Goal: Task Accomplishment & Management: Use online tool/utility

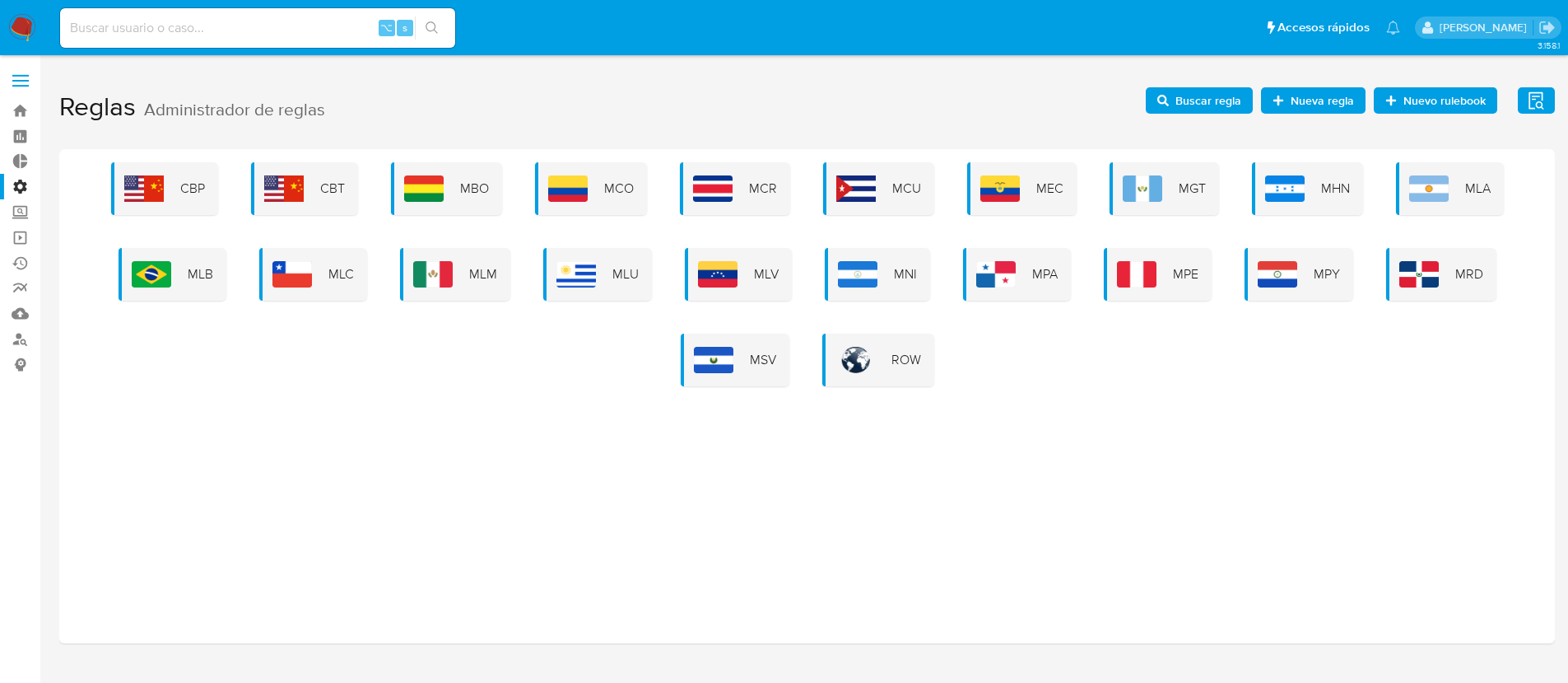
click at [230, 256] on div "CBP CBT MBO MCO MCR MCU MEC MGT MHN MLA MLB MLC MLM MLU MLV MNI MPA MPE MPY MRD…" at bounding box center [807, 274] width 1469 height 224
click at [179, 276] on div "MLB" at bounding box center [173, 275] width 107 height 53
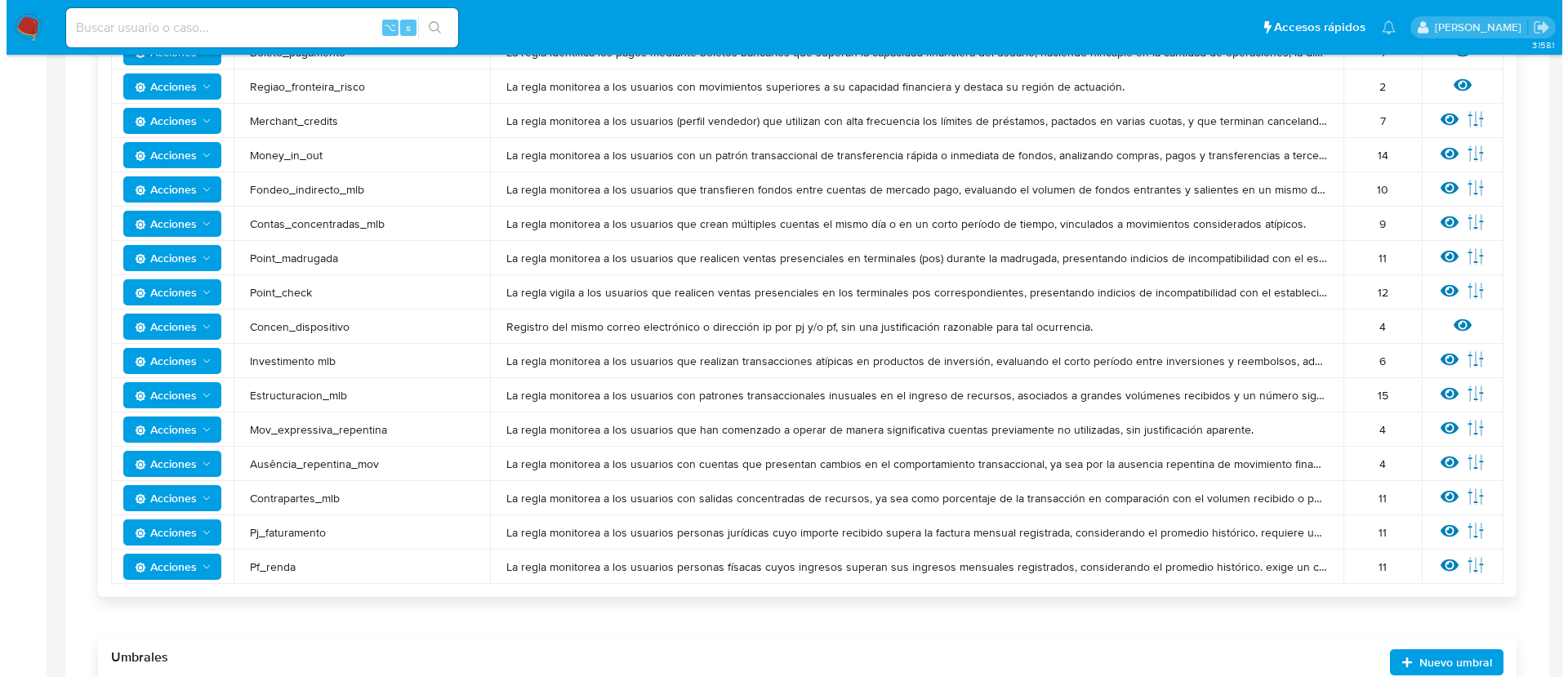
scroll to position [1130, 0]
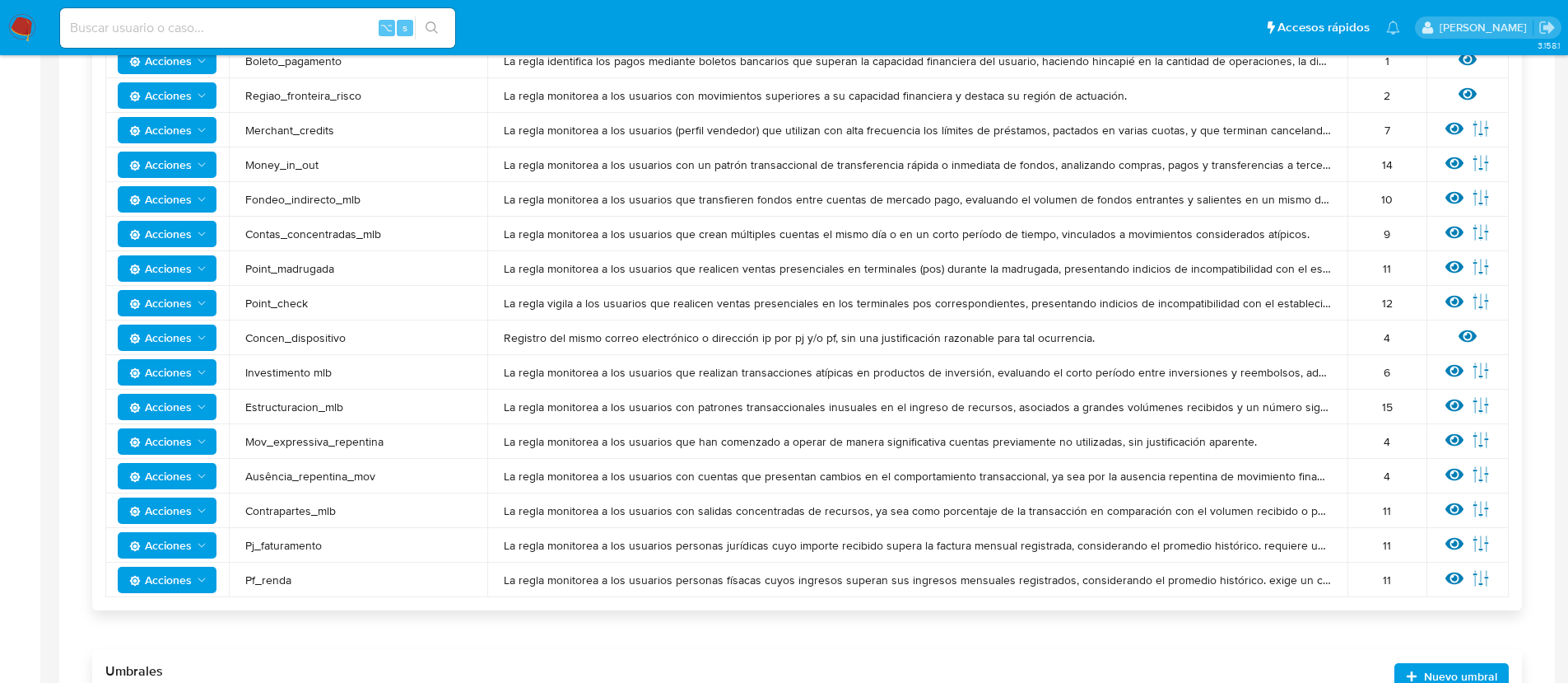
click at [178, 582] on span "Acciones" at bounding box center [160, 579] width 62 height 26
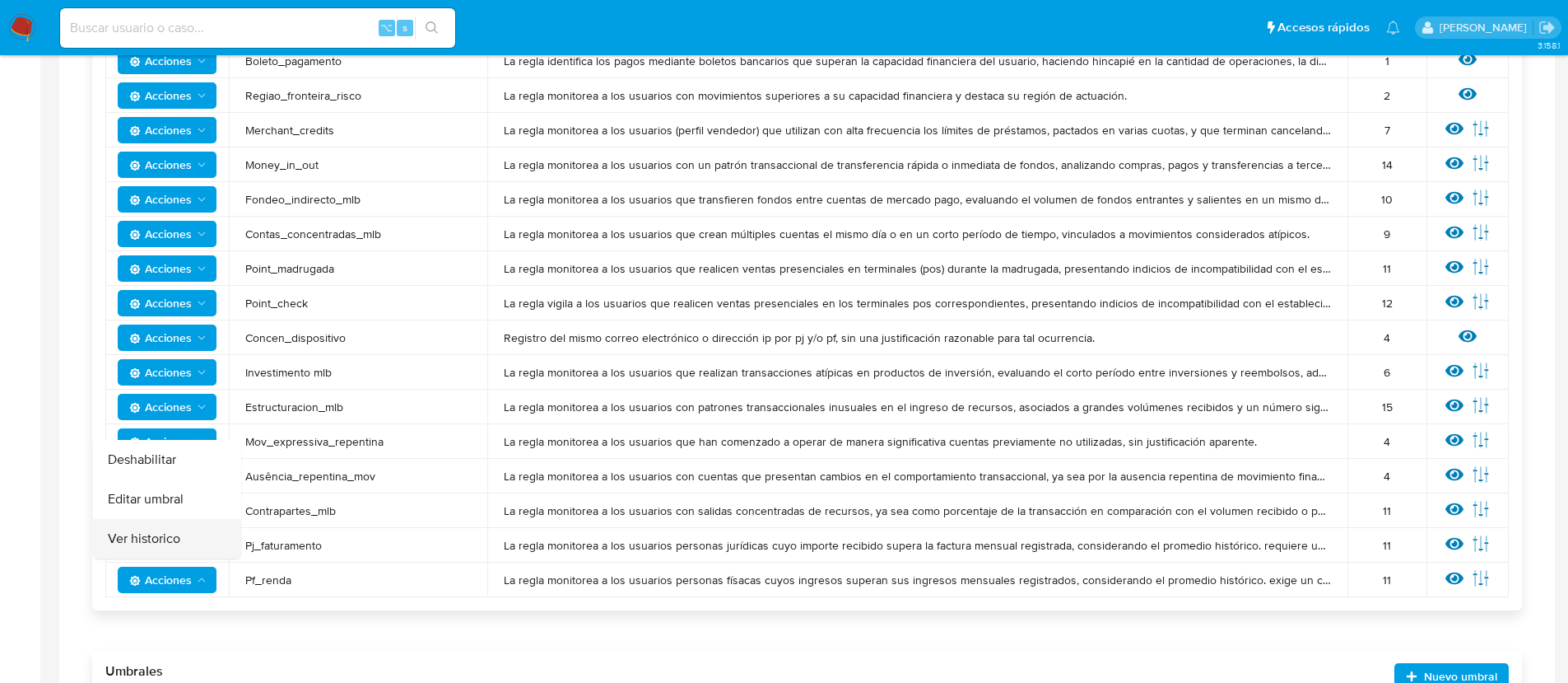
click at [159, 546] on button "Ver historico" at bounding box center [167, 539] width 148 height 40
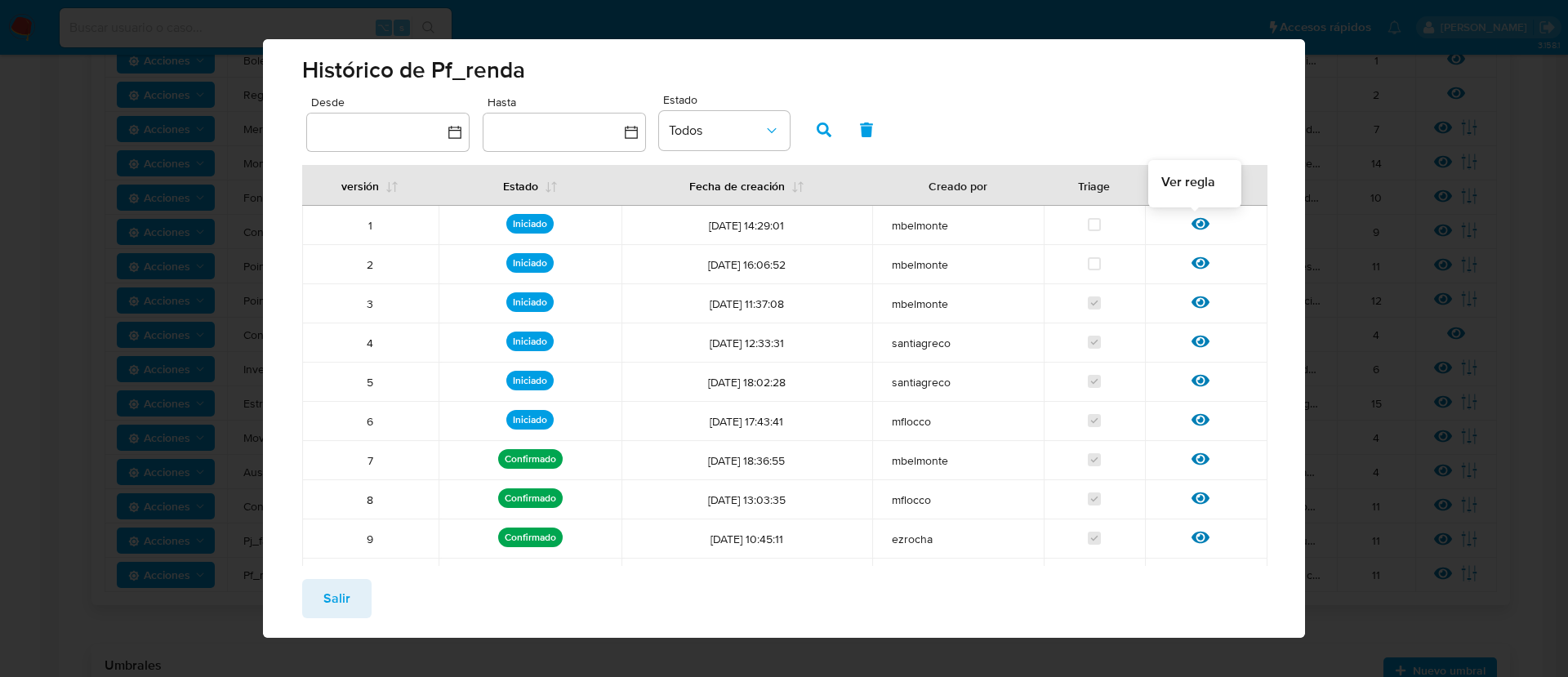
click at [1191, 222] on icon at bounding box center [1199, 223] width 18 height 18
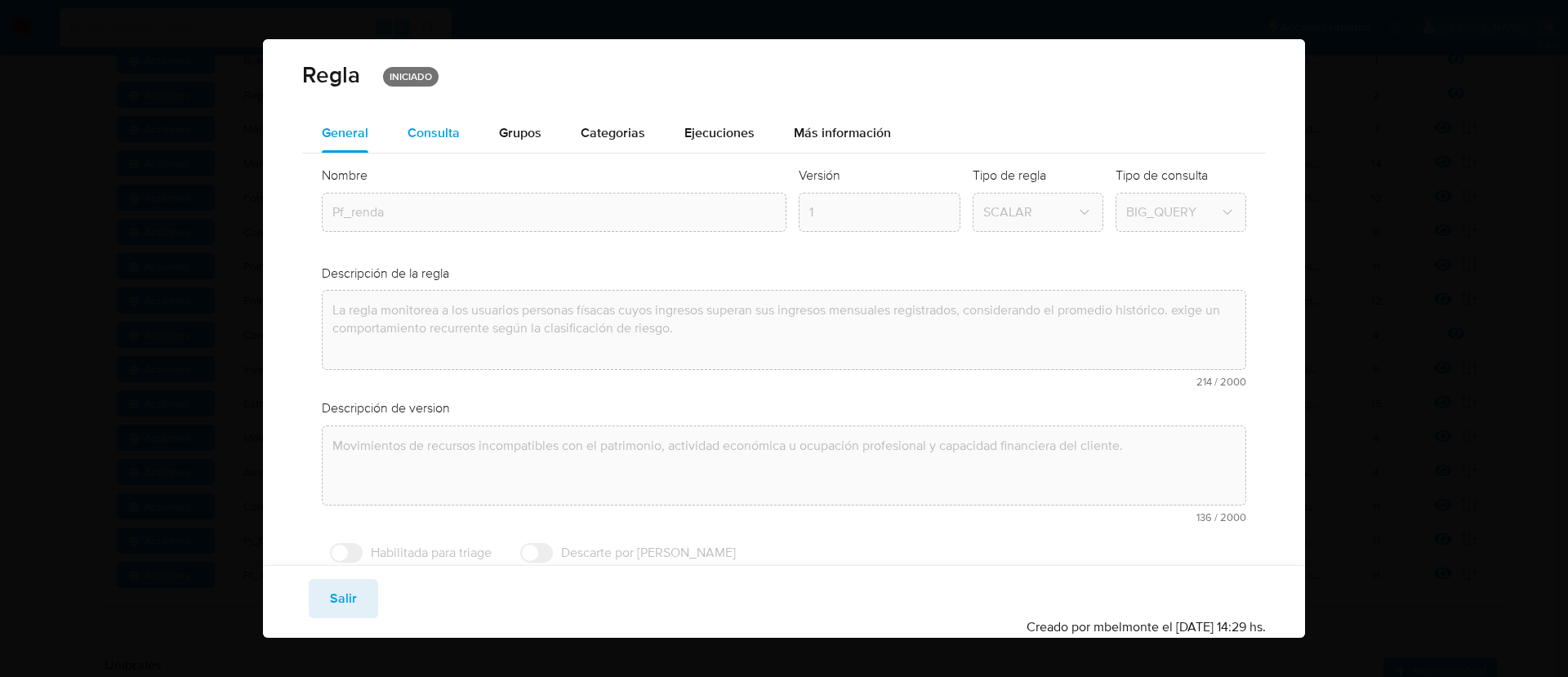
click at [435, 136] on span "Consulta" at bounding box center [434, 133] width 52 height 19
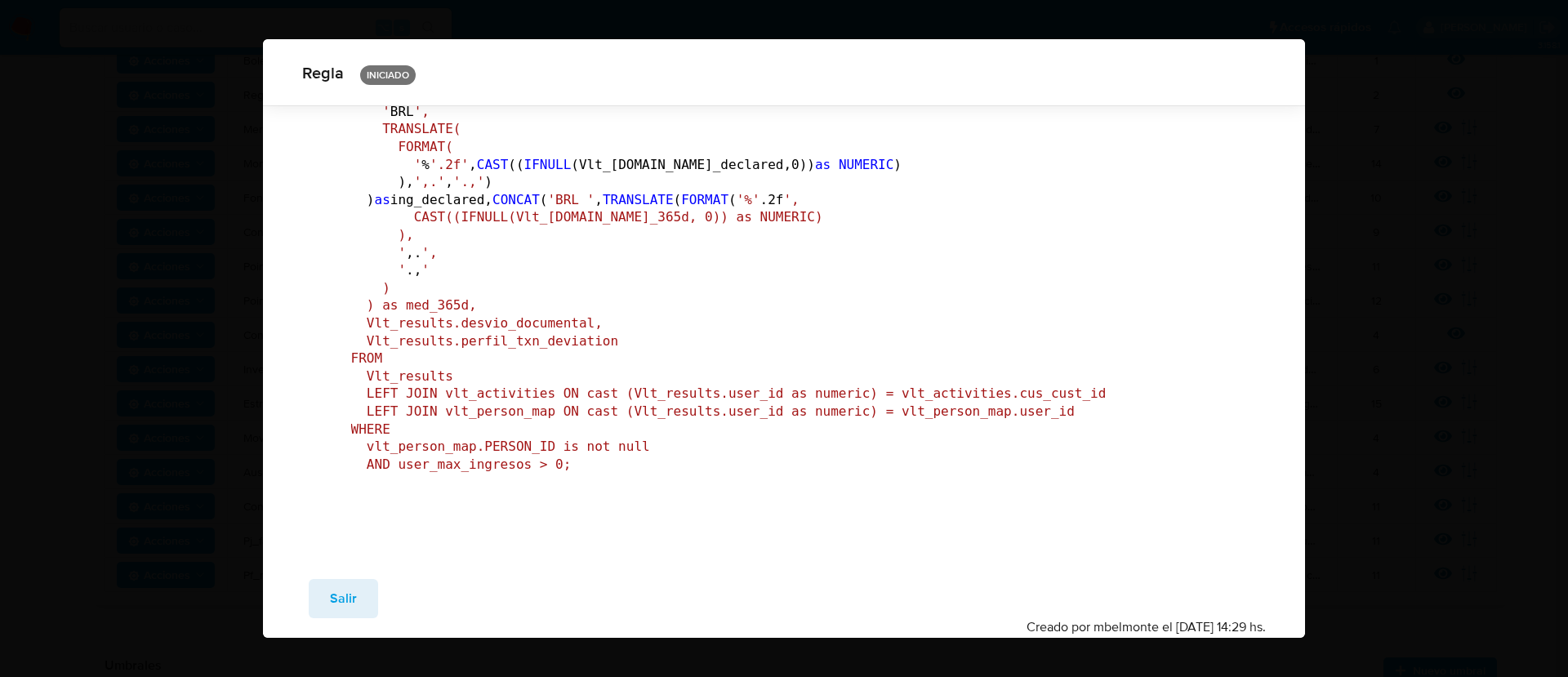
scroll to position [6769, 0]
click at [346, 599] on span "Salir" at bounding box center [343, 598] width 27 height 36
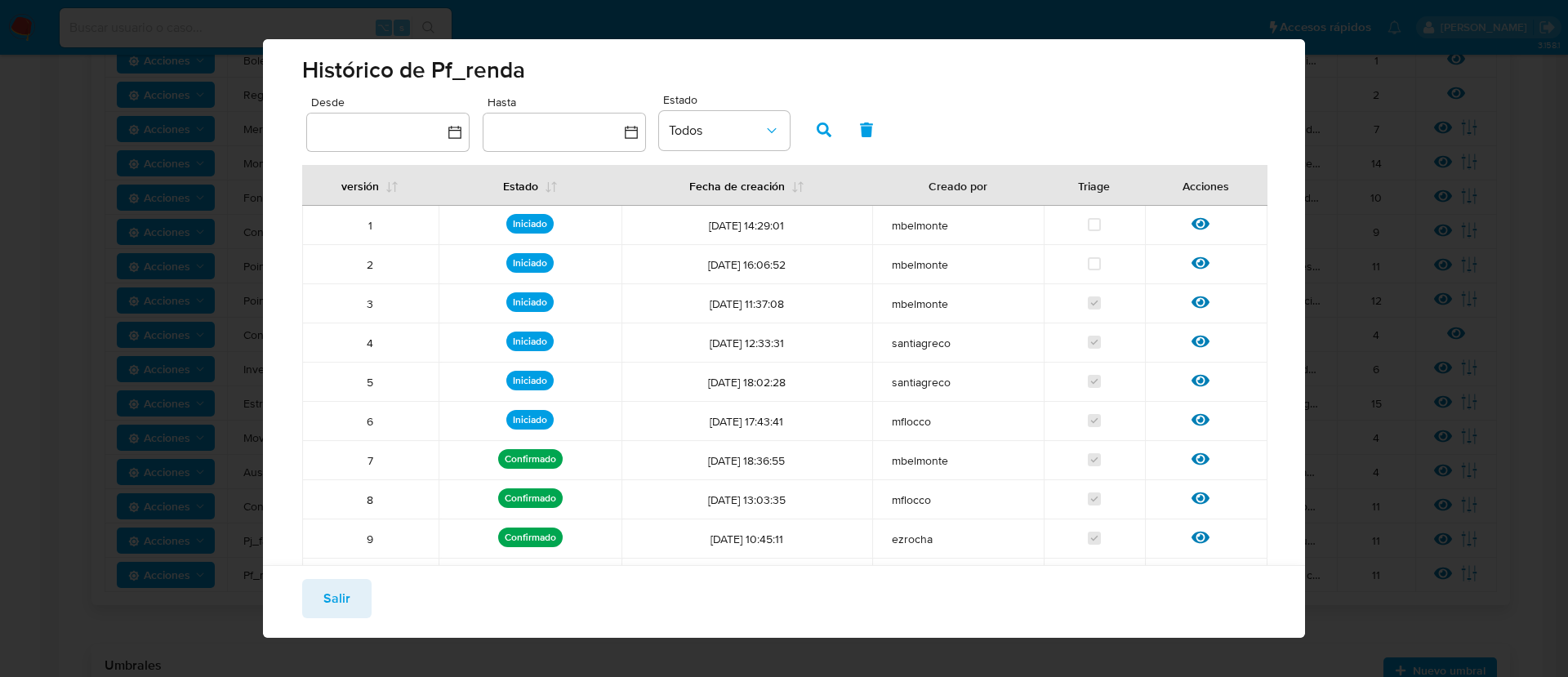
scroll to position [123, 0]
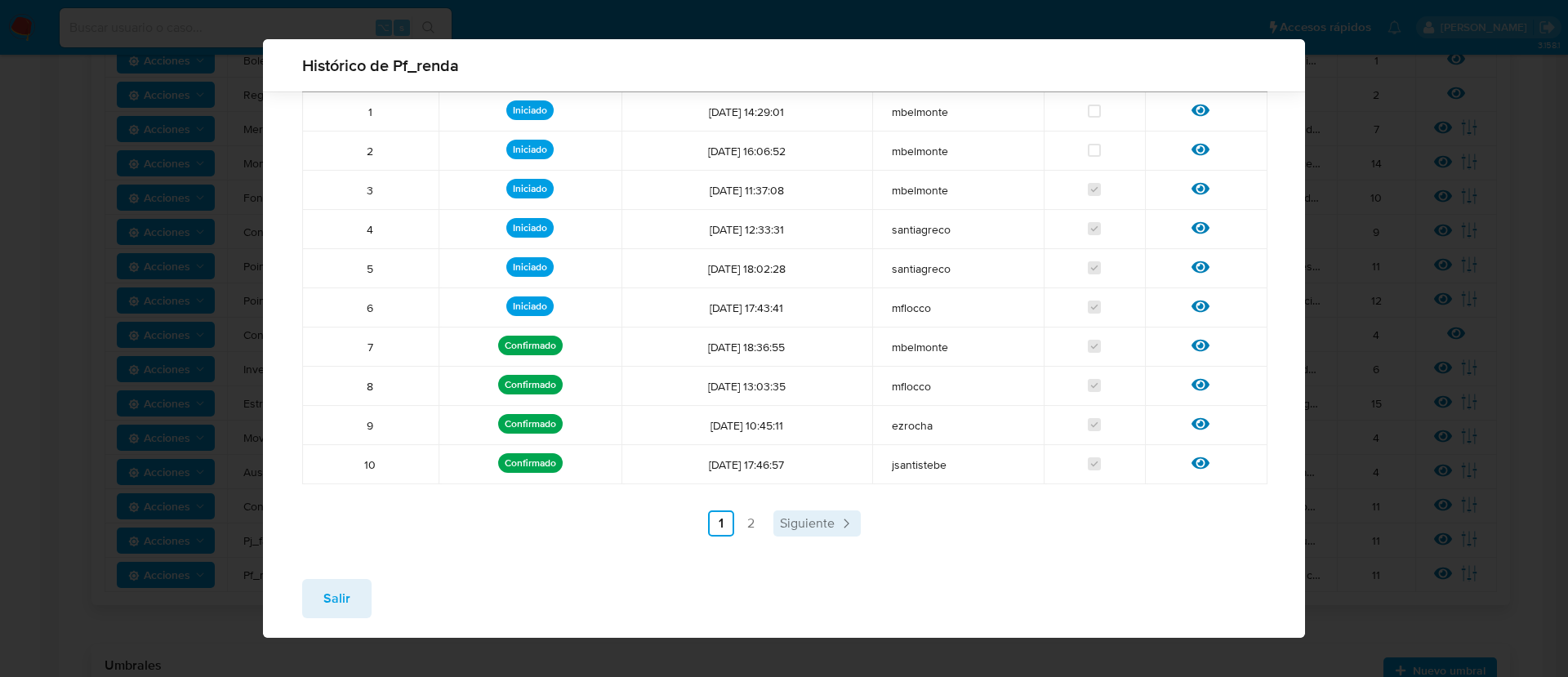
click at [822, 518] on span "Siguiente" at bounding box center [807, 523] width 54 height 13
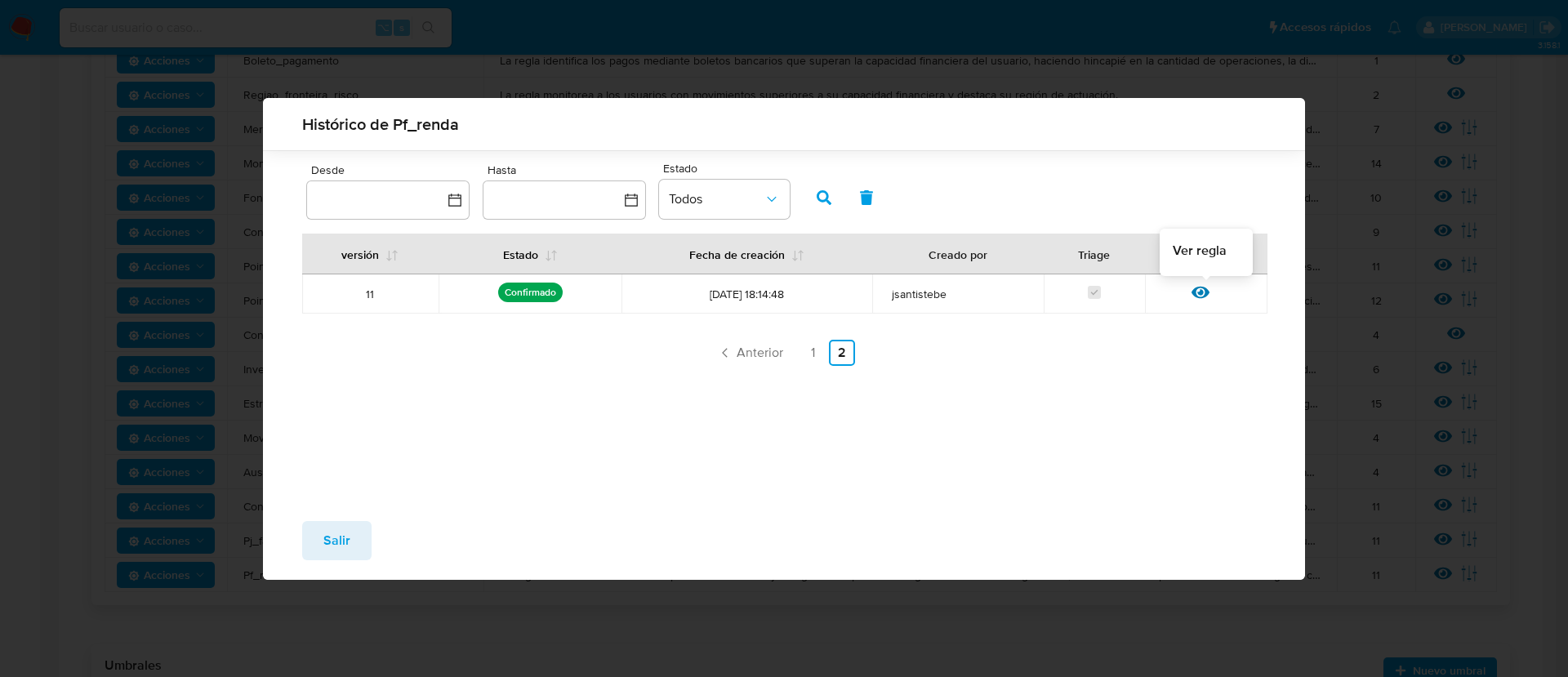
click at [1209, 294] on icon at bounding box center [1199, 292] width 18 height 18
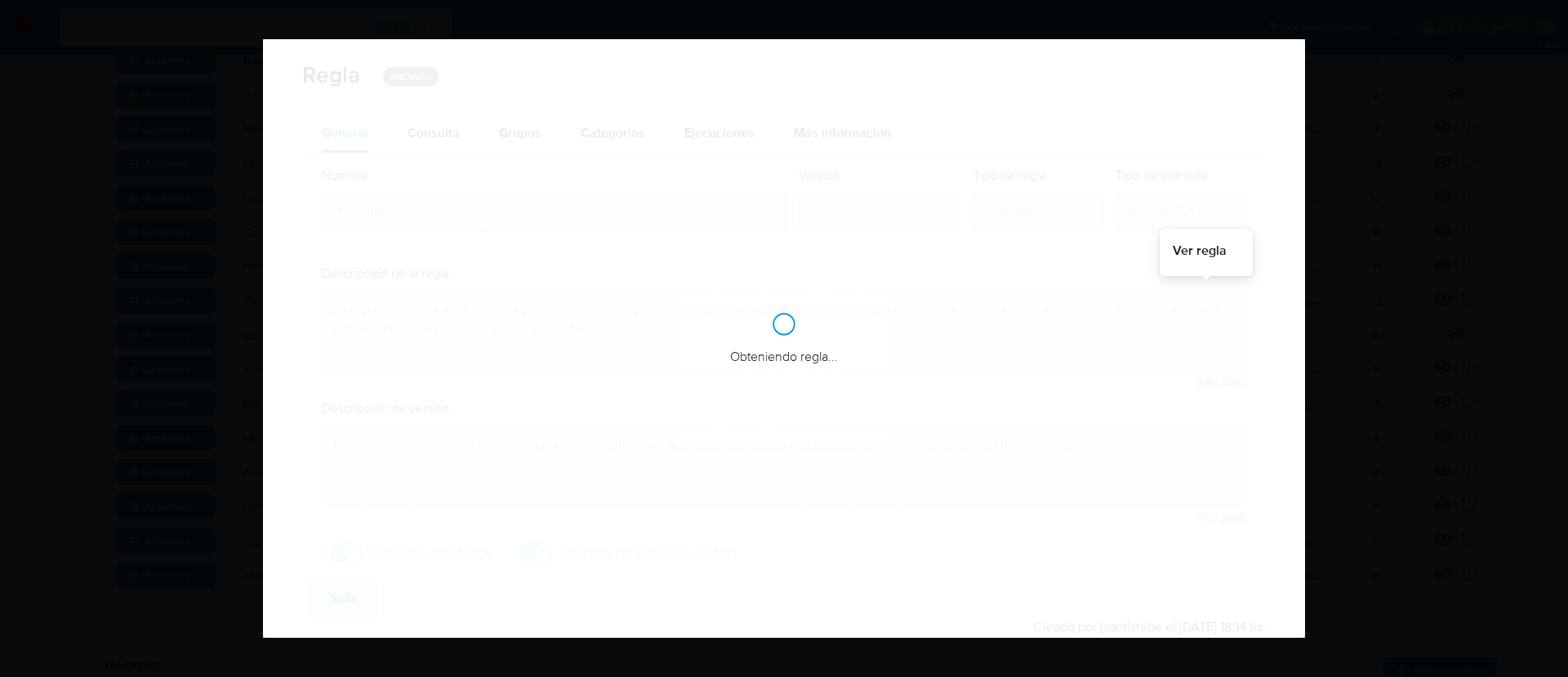
checkbox input "true"
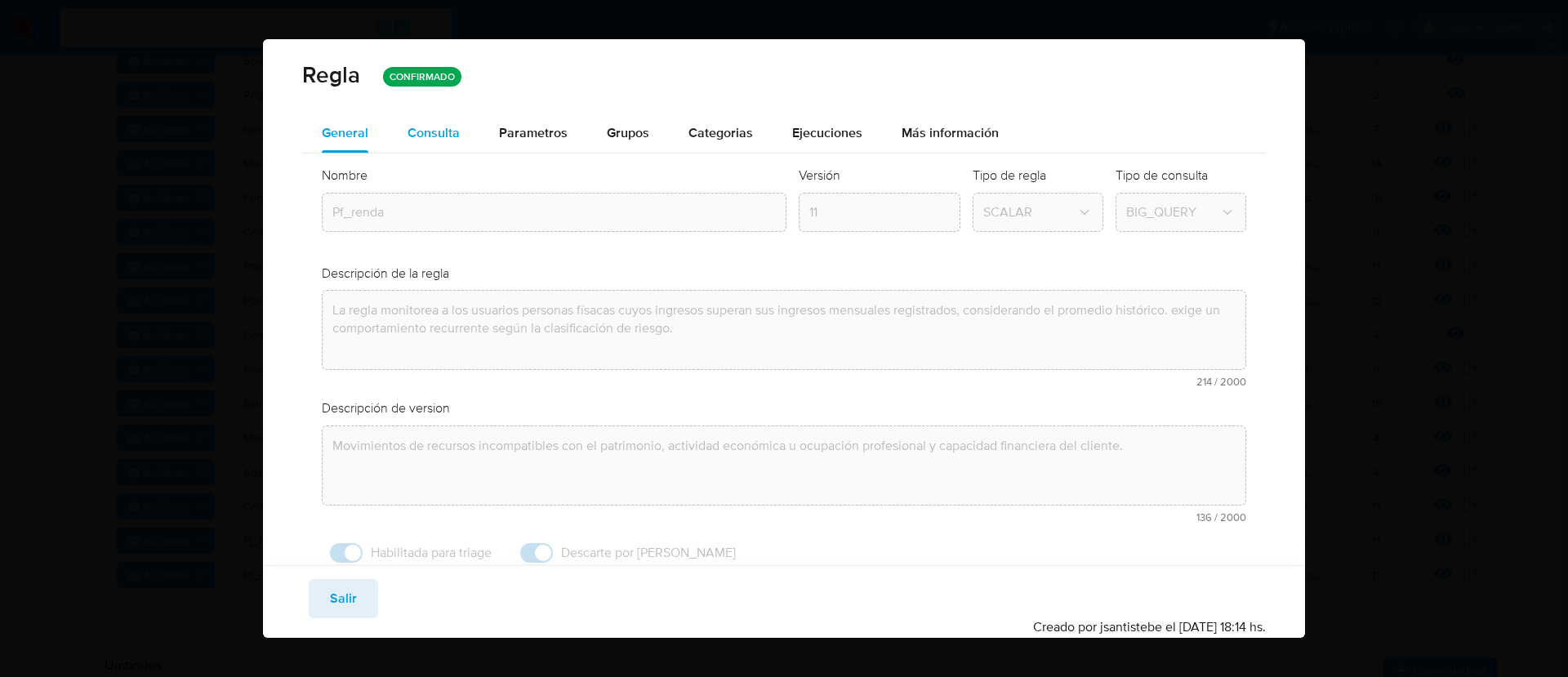
click at [447, 137] on span "Consulta" at bounding box center [434, 133] width 52 height 19
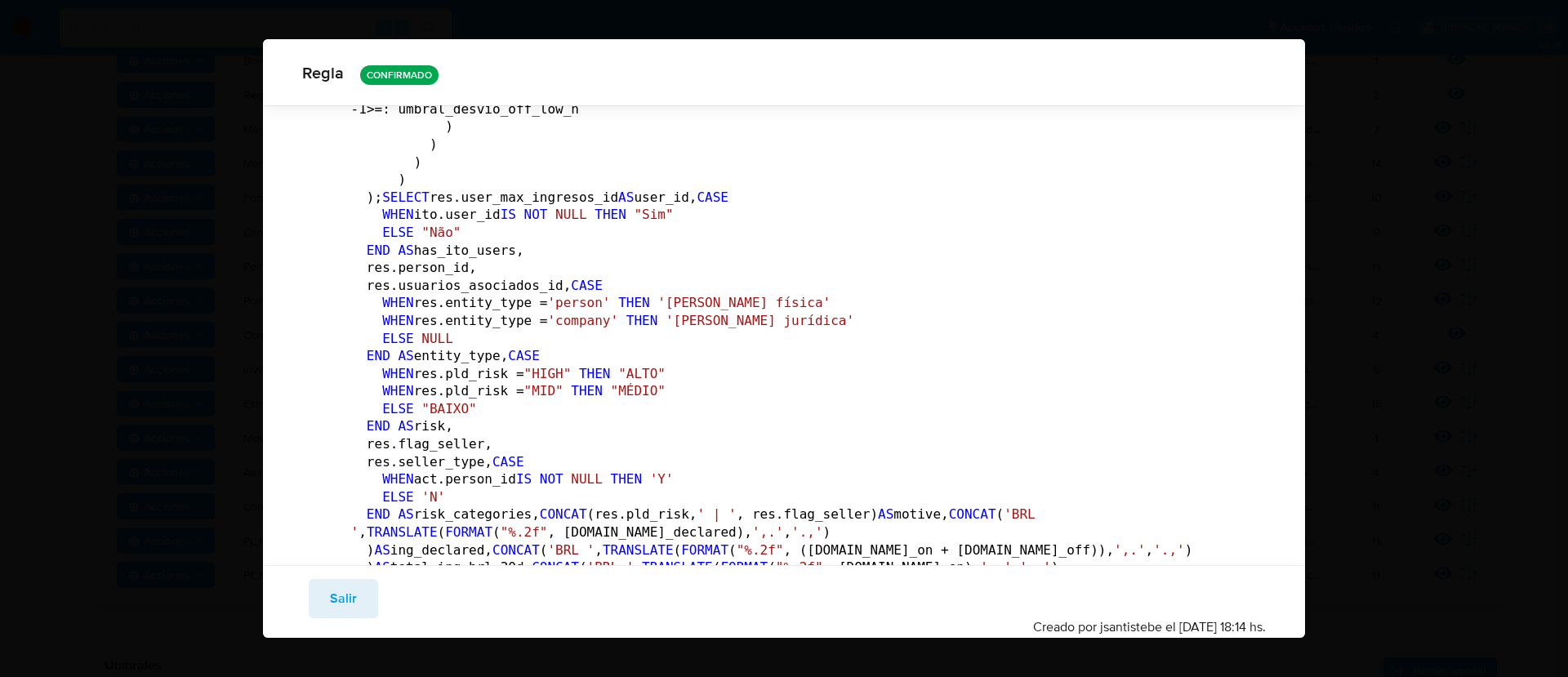
scroll to position [3467, 0]
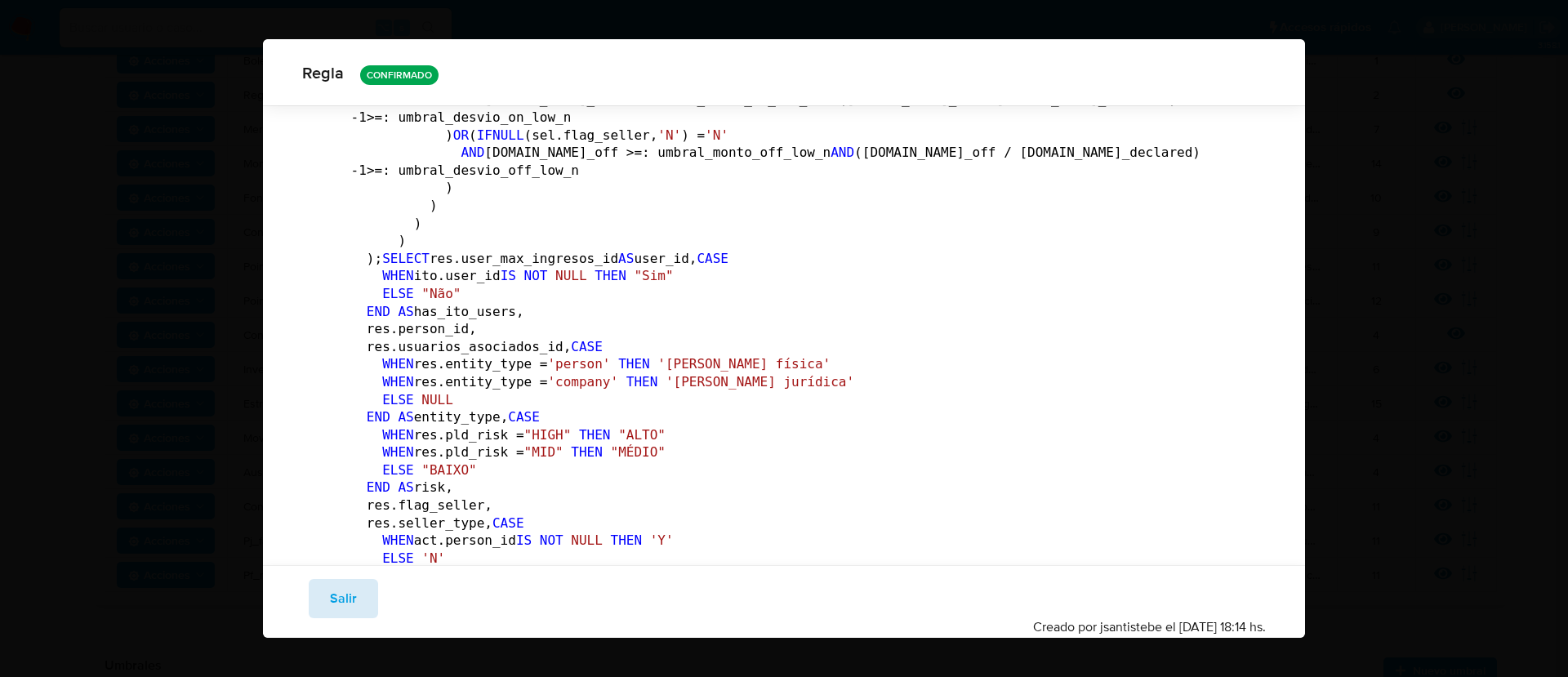
click at [331, 586] on span "Salir" at bounding box center [343, 598] width 27 height 36
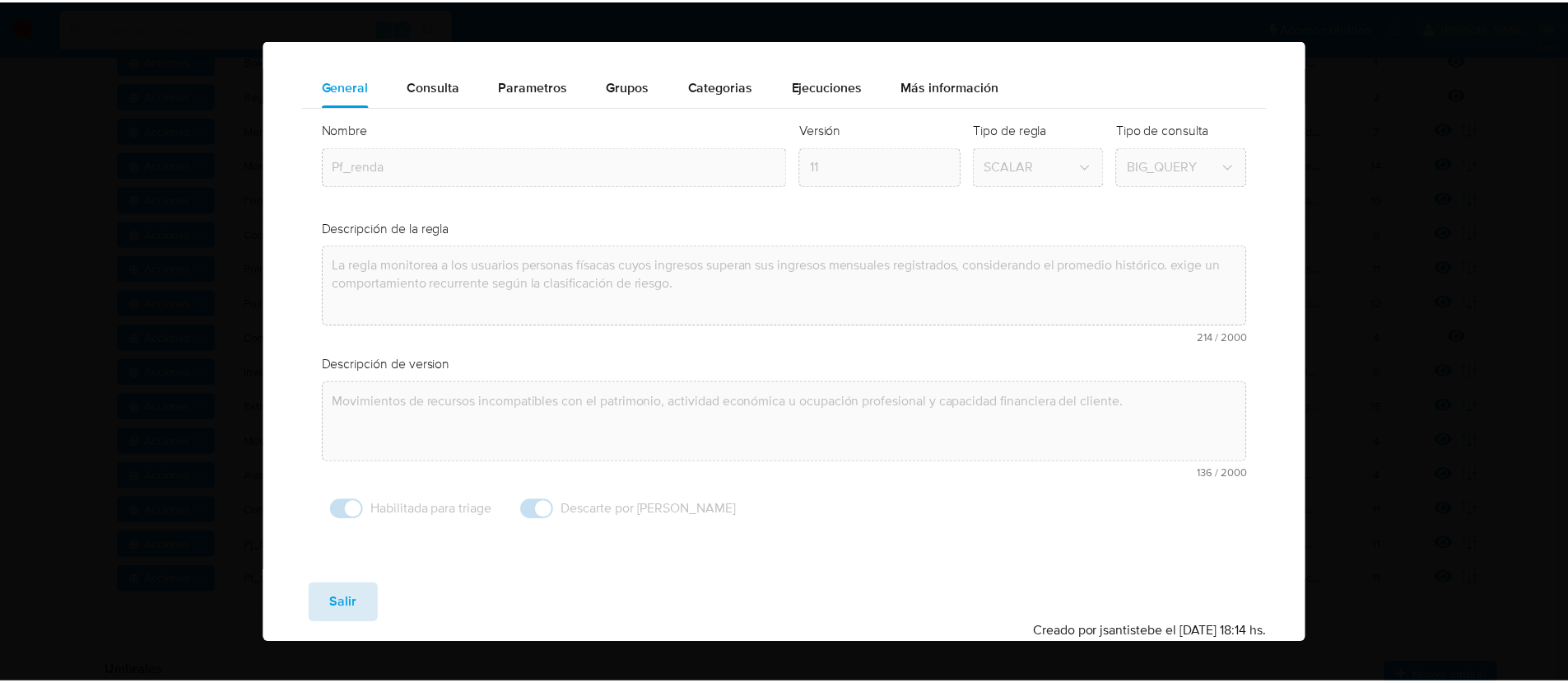
scroll to position [48, 0]
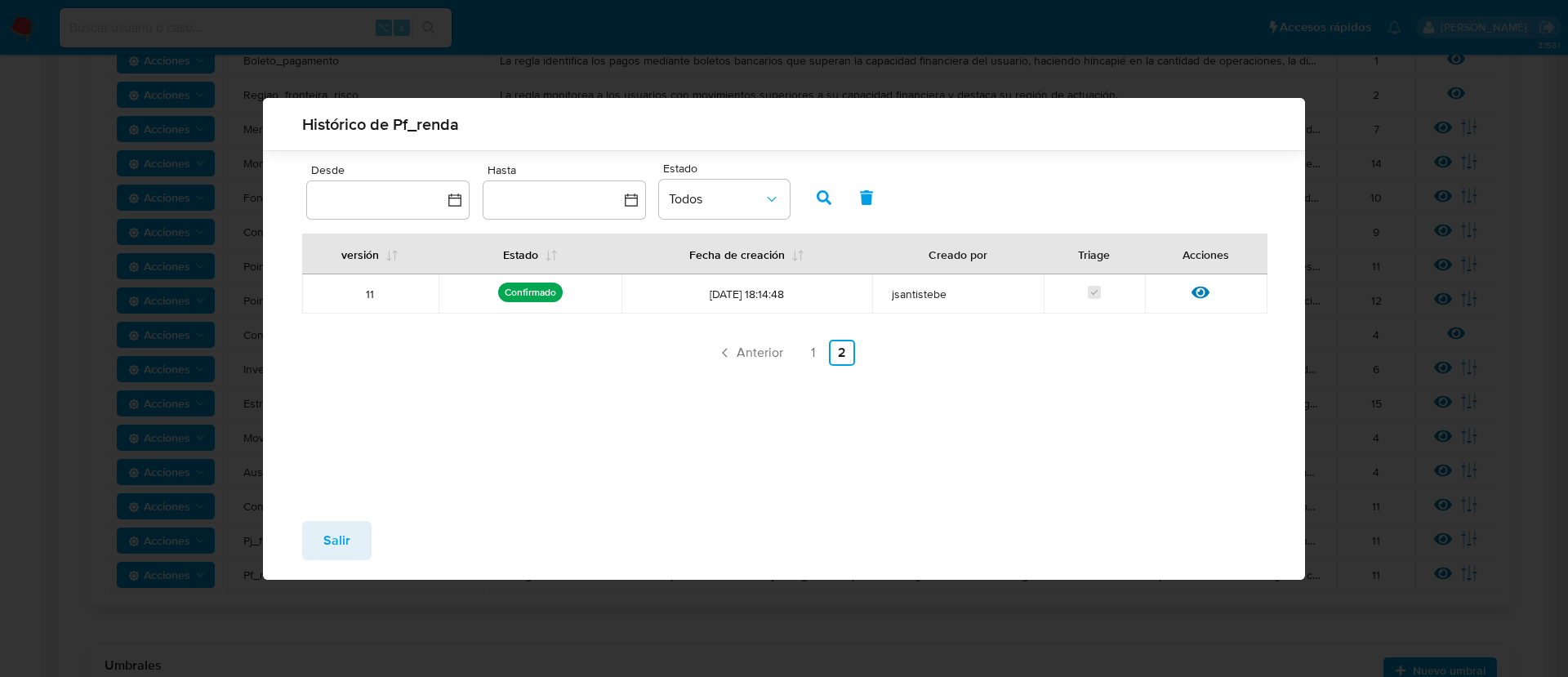
click at [333, 540] on span "Salir" at bounding box center [337, 540] width 27 height 36
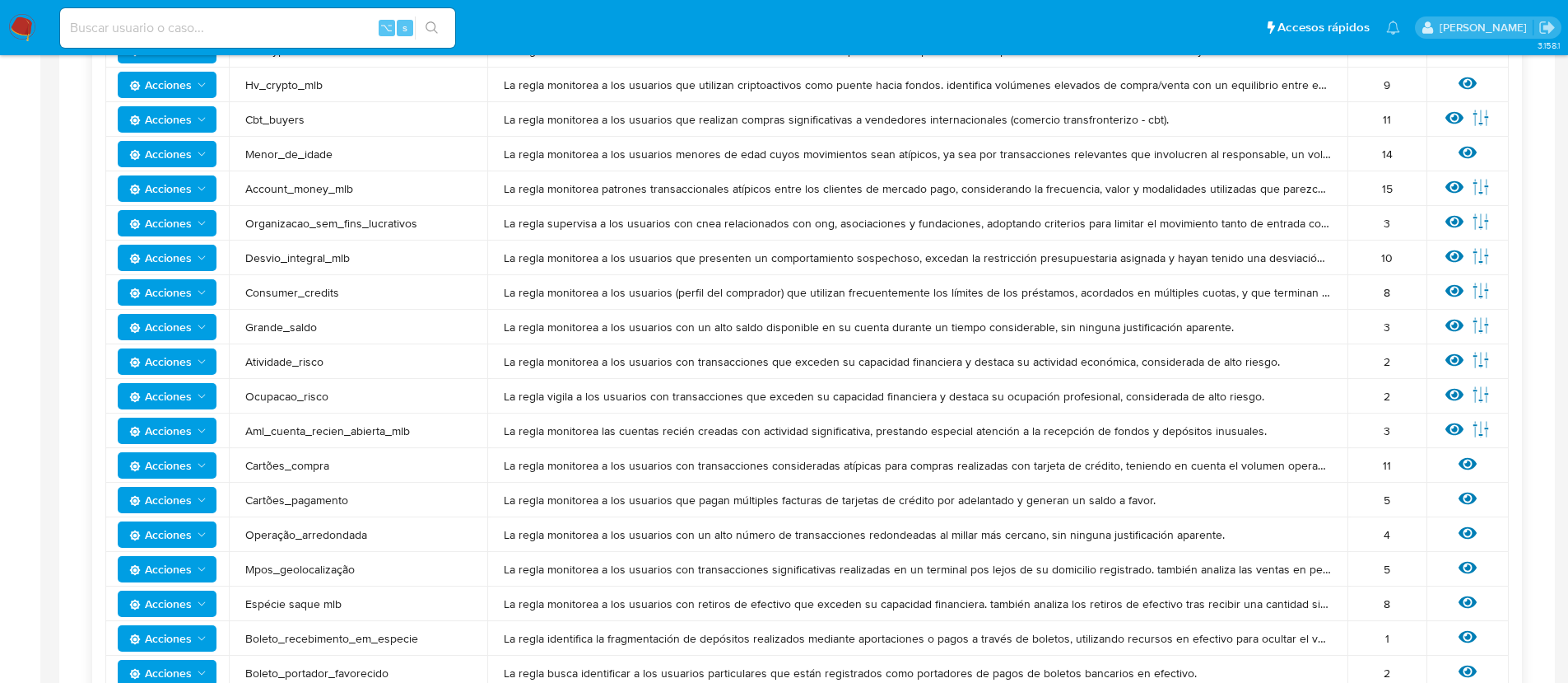
scroll to position [0, 0]
